Goal: Task Accomplishment & Management: Complete application form

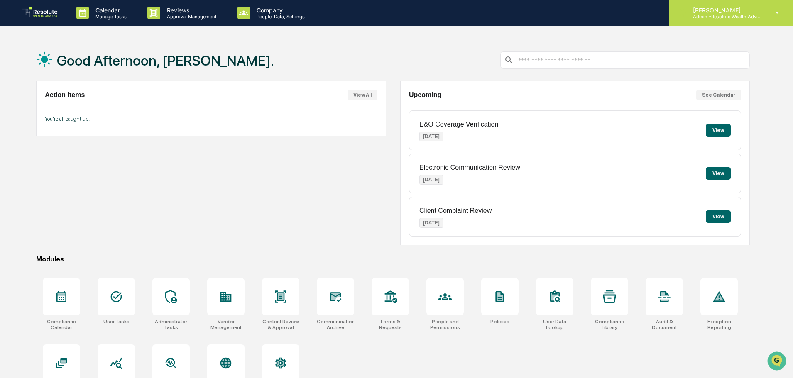
click at [717, 21] on div "[PERSON_NAME] Admin • Resolute Wealth Advisor" at bounding box center [731, 13] width 124 height 26
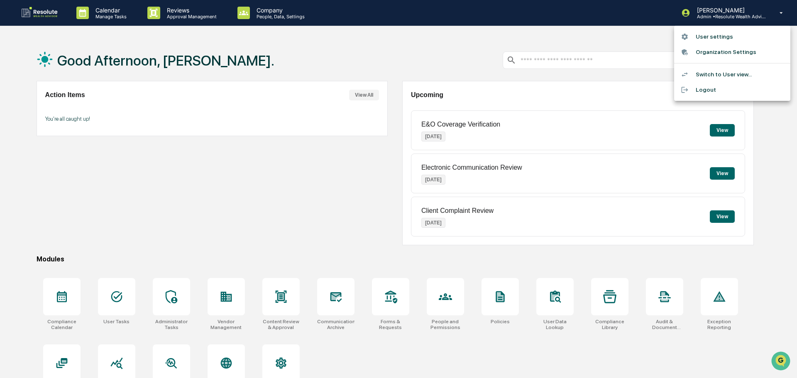
click at [707, 73] on li "Switch to User view..." at bounding box center [732, 74] width 116 height 15
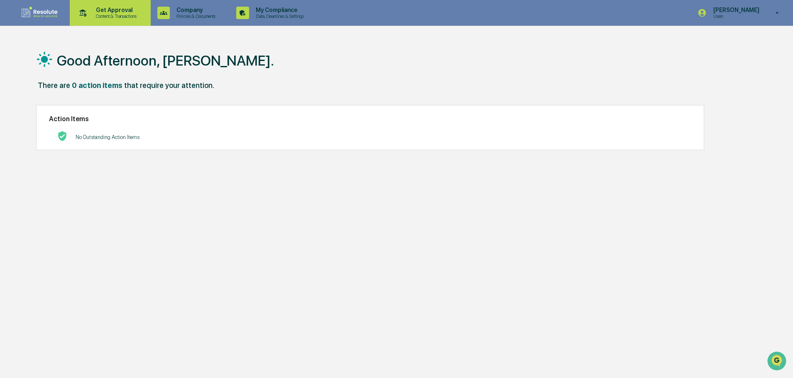
click at [117, 7] on p "Get Approval" at bounding box center [114, 10] width 51 height 7
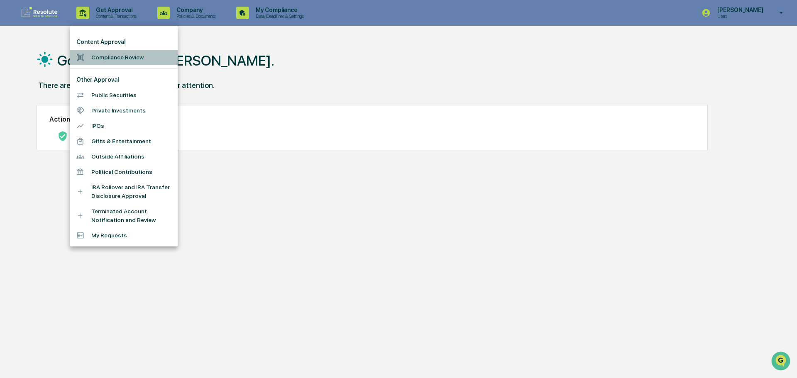
click at [122, 55] on li "Compliance Review" at bounding box center [124, 57] width 108 height 15
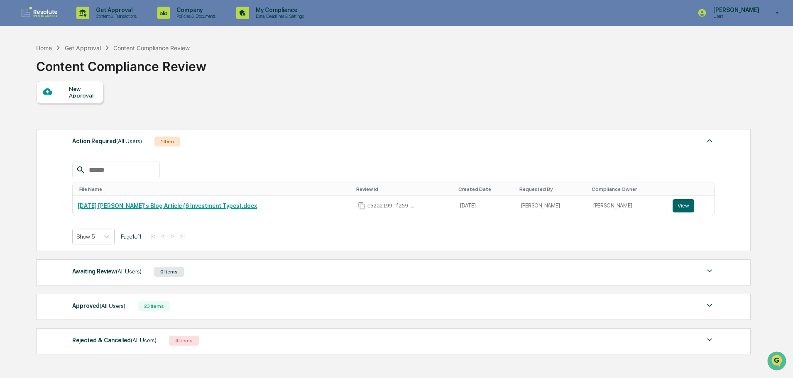
click at [77, 93] on div "New Approval" at bounding box center [83, 92] width 28 height 13
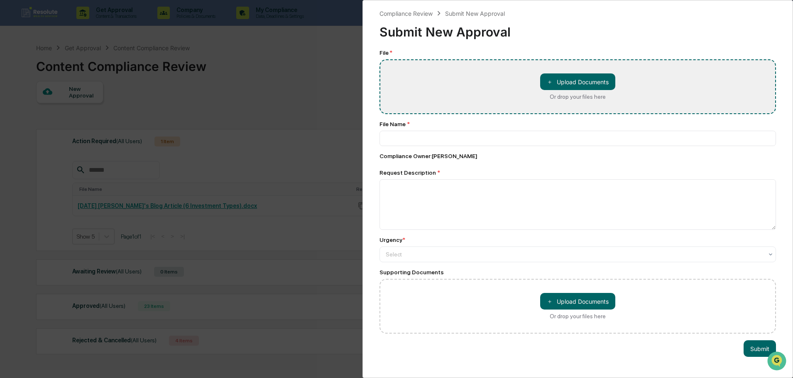
type input "**********"
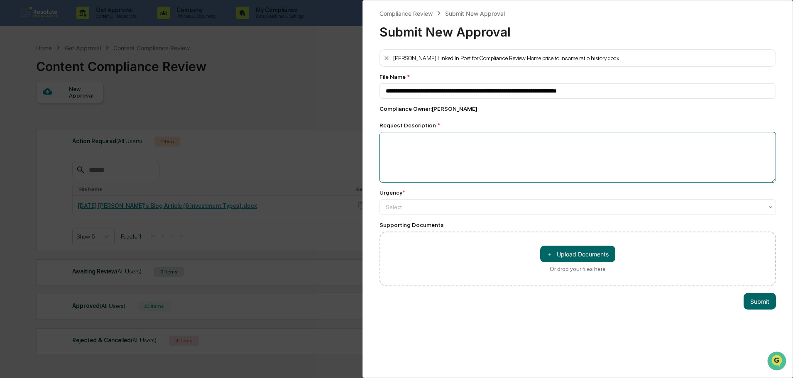
click at [396, 155] on textarea at bounding box center [578, 157] width 397 height 51
type textarea "**********"
click at [421, 210] on div at bounding box center [574, 207] width 377 height 8
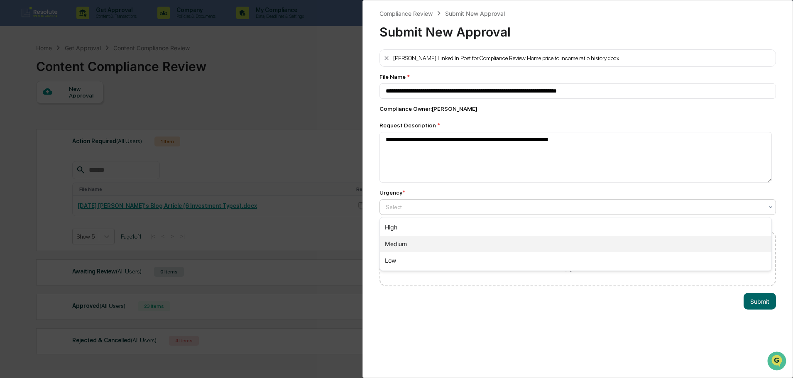
click at [407, 240] on div "Medium" at bounding box center [576, 244] width 392 height 17
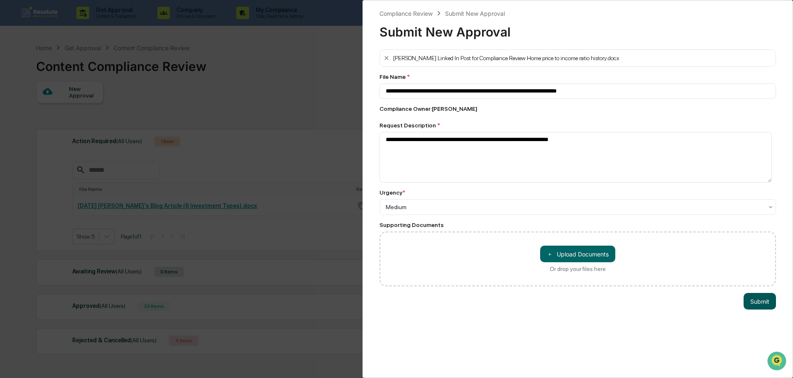
click at [748, 306] on button "Submit" at bounding box center [760, 301] width 32 height 17
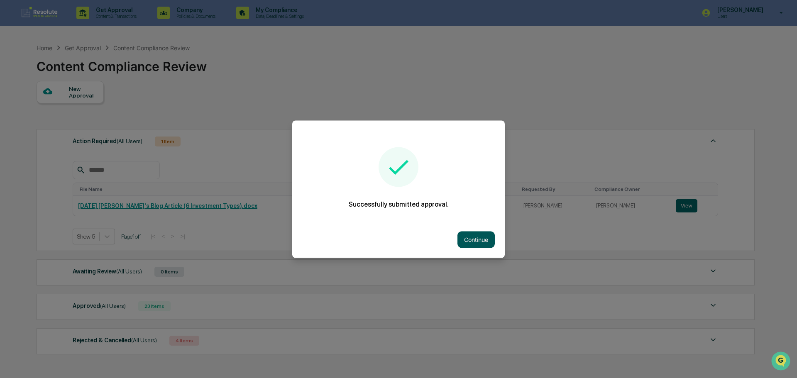
click at [468, 244] on button "Continue" at bounding box center [476, 239] width 37 height 17
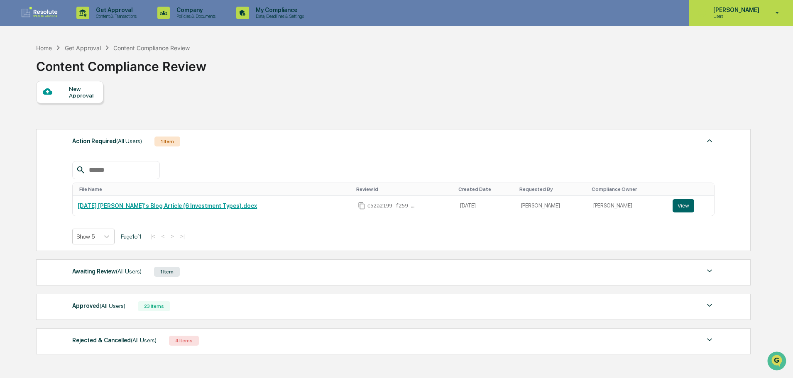
click at [742, 10] on p "[PERSON_NAME]" at bounding box center [735, 10] width 57 height 7
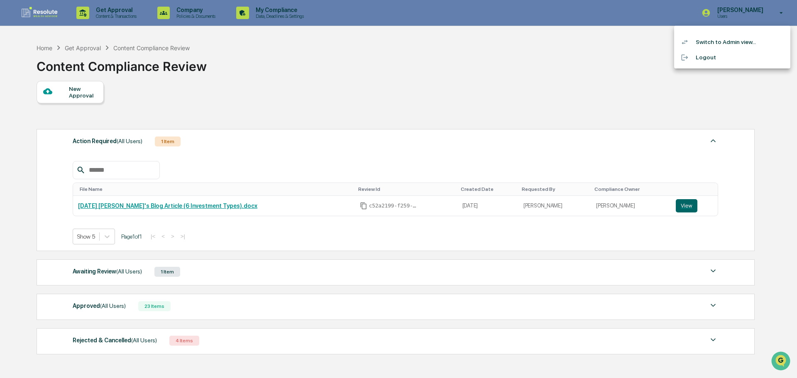
click at [714, 39] on li "Switch to Admin view..." at bounding box center [732, 41] width 116 height 15
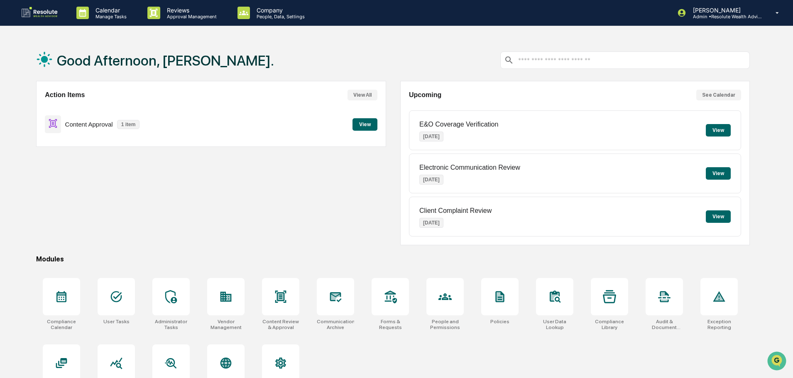
click at [373, 125] on button "View" at bounding box center [365, 124] width 25 height 12
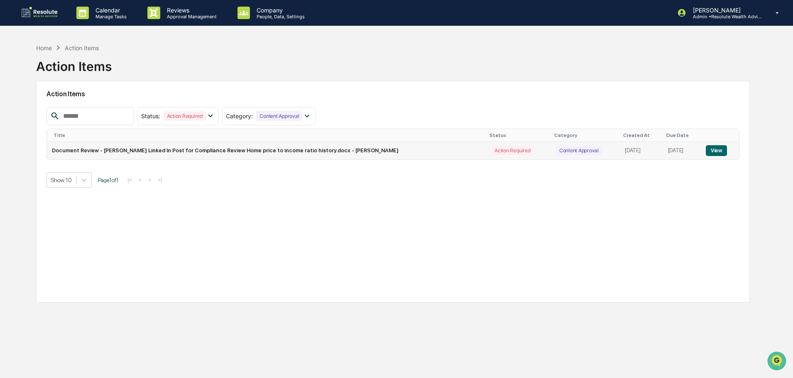
click at [719, 151] on button "View" at bounding box center [716, 150] width 21 height 11
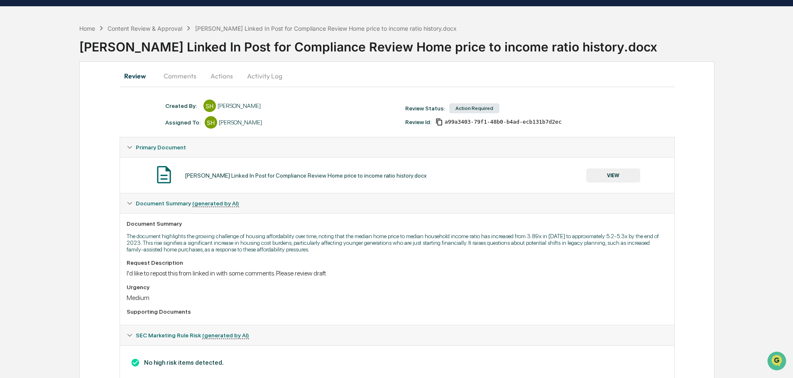
scroll to position [19, 0]
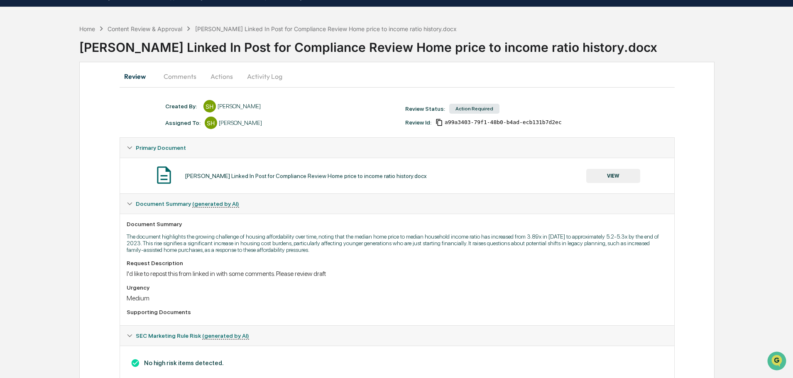
click at [221, 80] on button "Actions" at bounding box center [221, 76] width 37 height 20
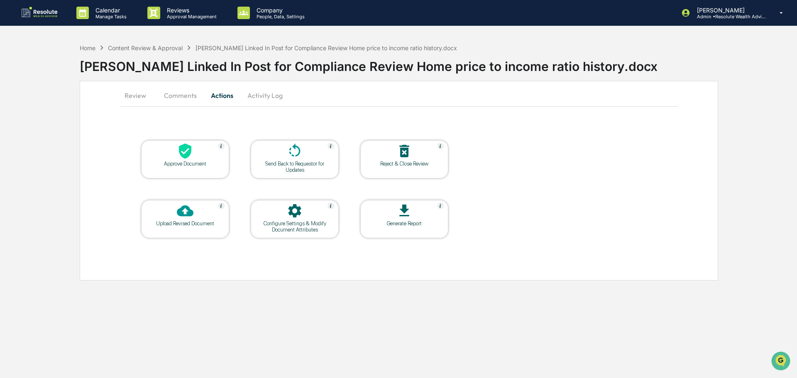
click at [184, 160] on div at bounding box center [185, 152] width 83 height 18
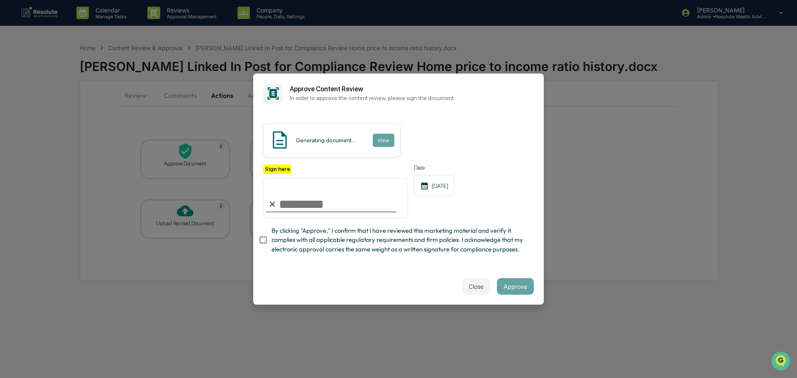
click at [304, 206] on input "Sign here" at bounding box center [335, 198] width 145 height 40
type input "**********"
click at [515, 286] on button "Approve" at bounding box center [515, 286] width 37 height 17
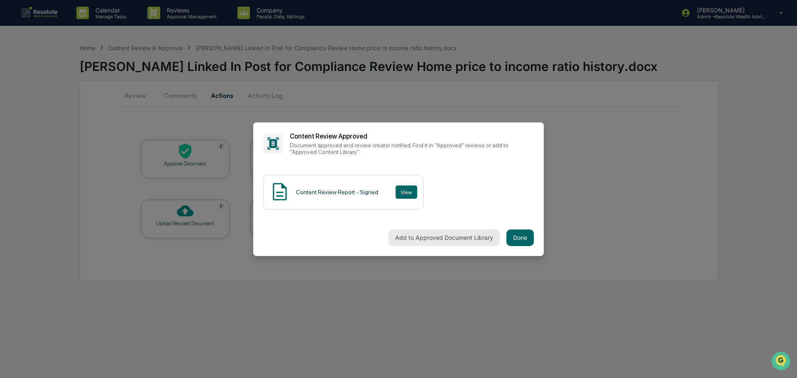
click at [409, 237] on button "Add to Approved Document Library" at bounding box center [444, 238] width 111 height 17
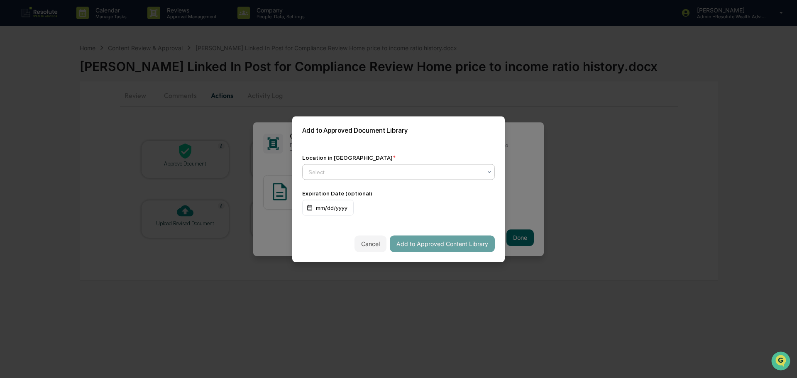
click at [396, 168] on div at bounding box center [396, 172] width 174 height 8
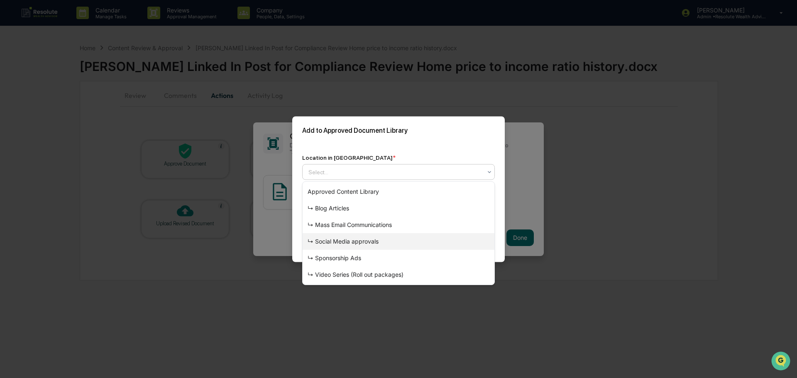
click at [358, 245] on div "↳ Social Media approvals" at bounding box center [399, 241] width 192 height 17
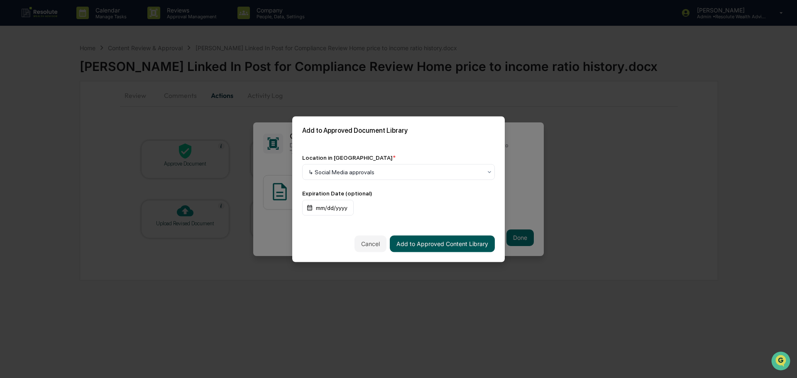
click at [442, 242] on button "Add to Approved Content Library" at bounding box center [442, 243] width 105 height 17
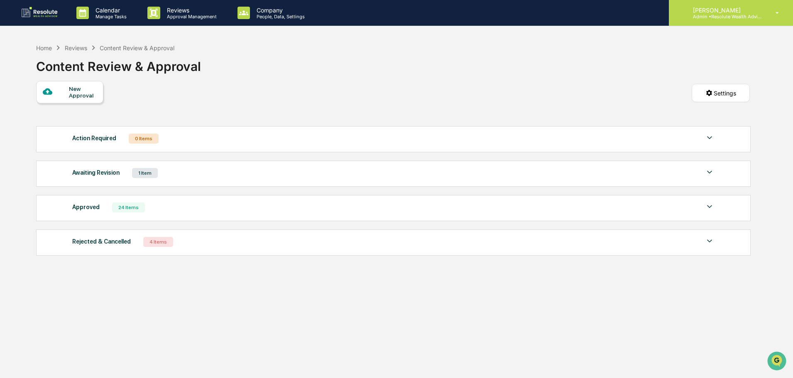
click at [778, 15] on icon at bounding box center [777, 13] width 15 height 8
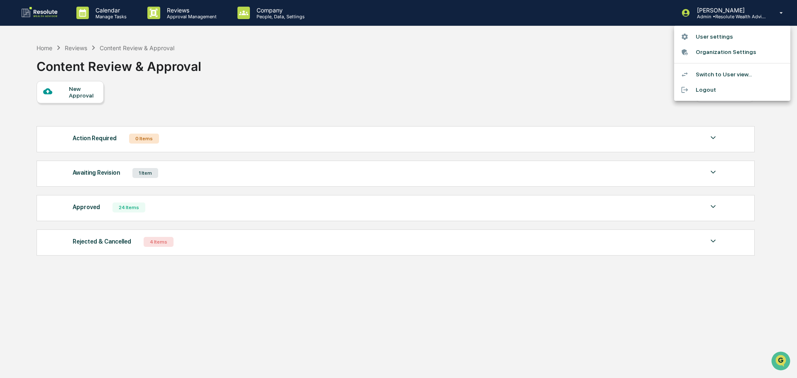
click at [706, 88] on li "Logout" at bounding box center [732, 89] width 116 height 15
